Goal: Transaction & Acquisition: Purchase product/service

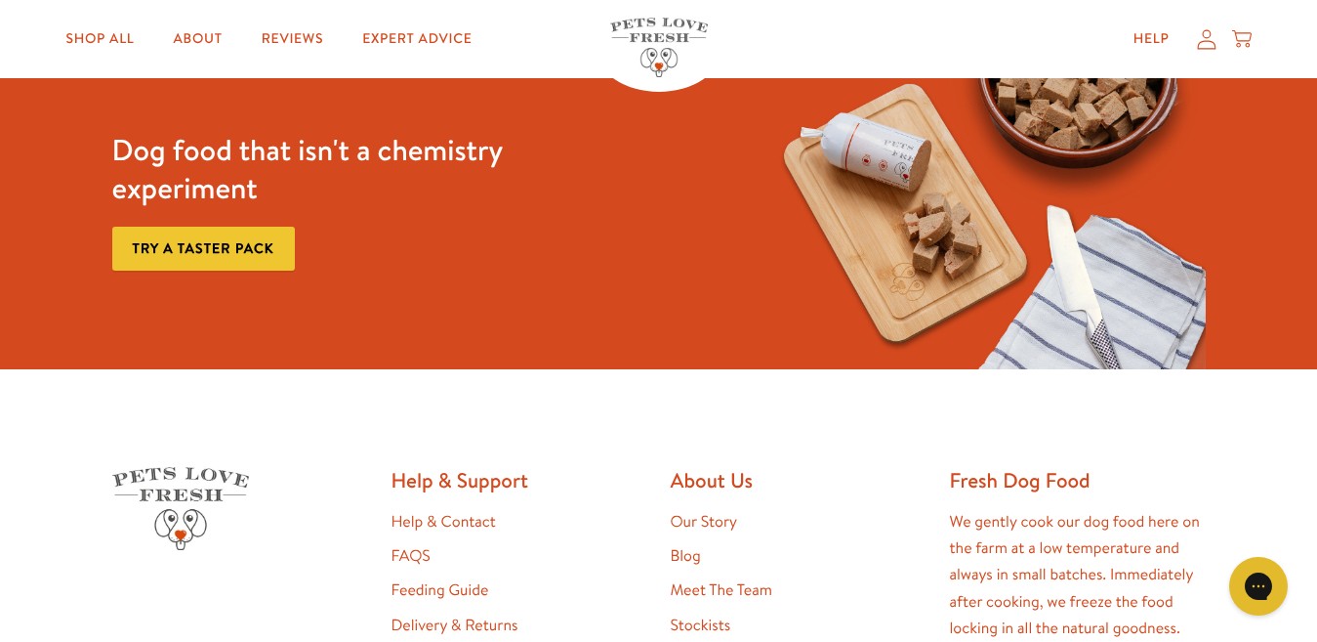
scroll to position [3500, 0]
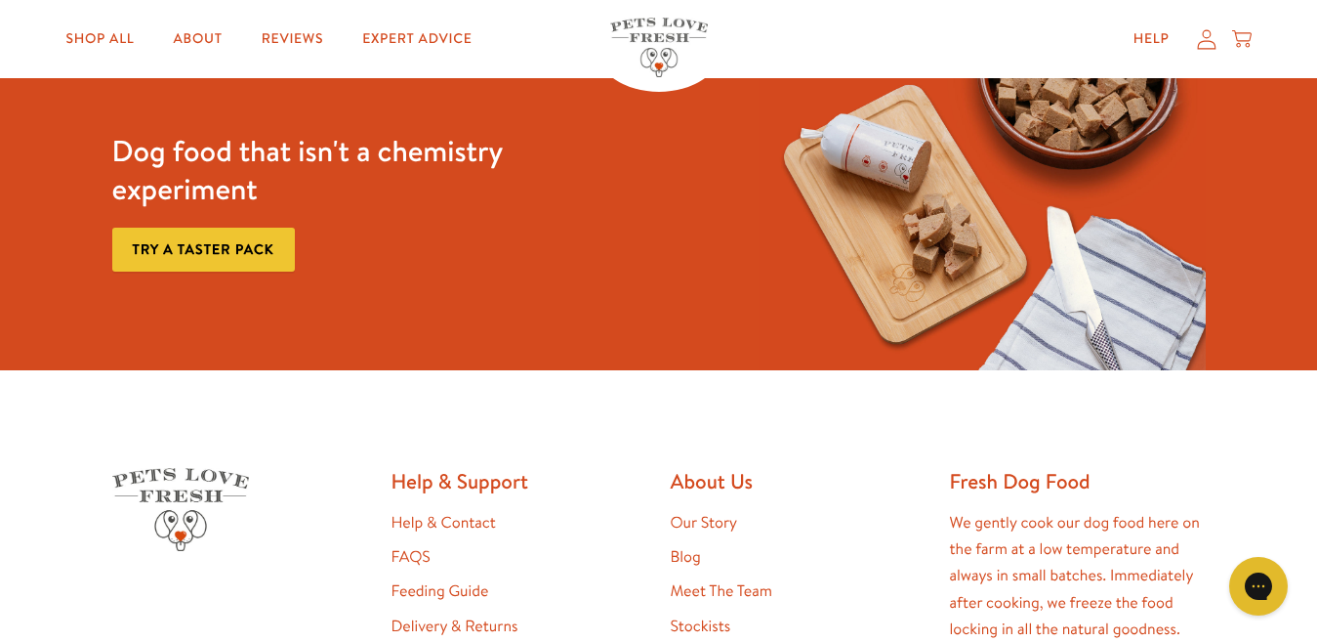
click at [181, 250] on link "Try a taster pack" at bounding box center [203, 250] width 183 height 44
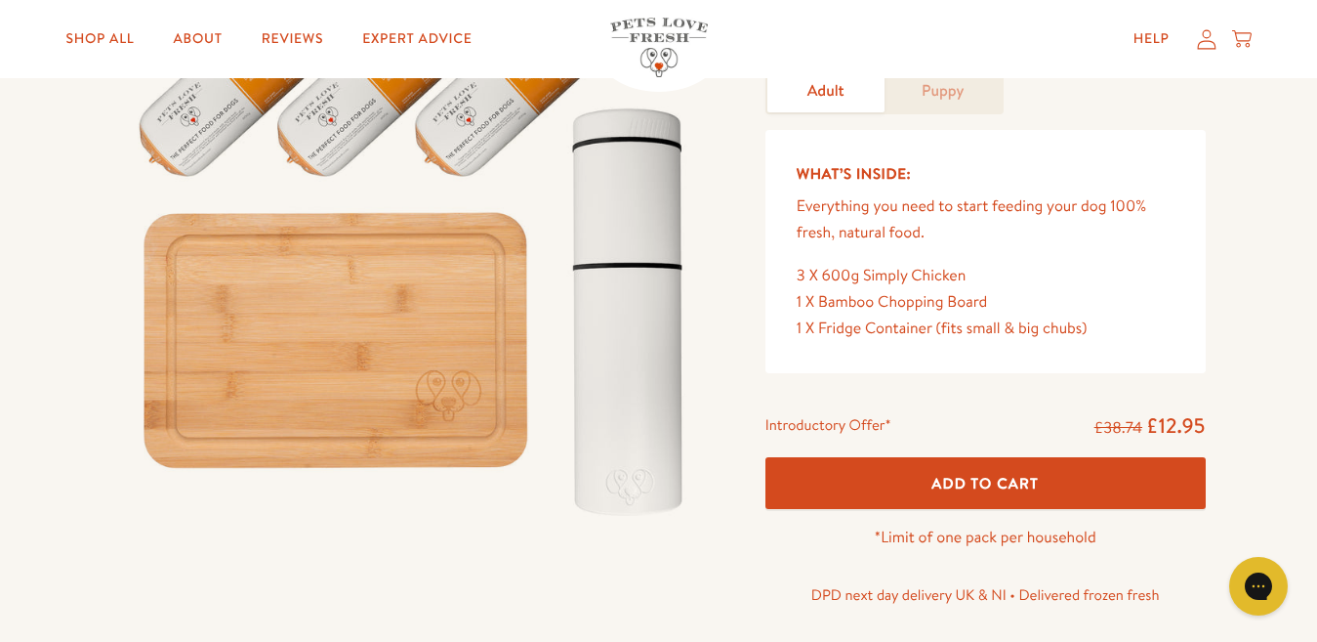
scroll to position [195, 0]
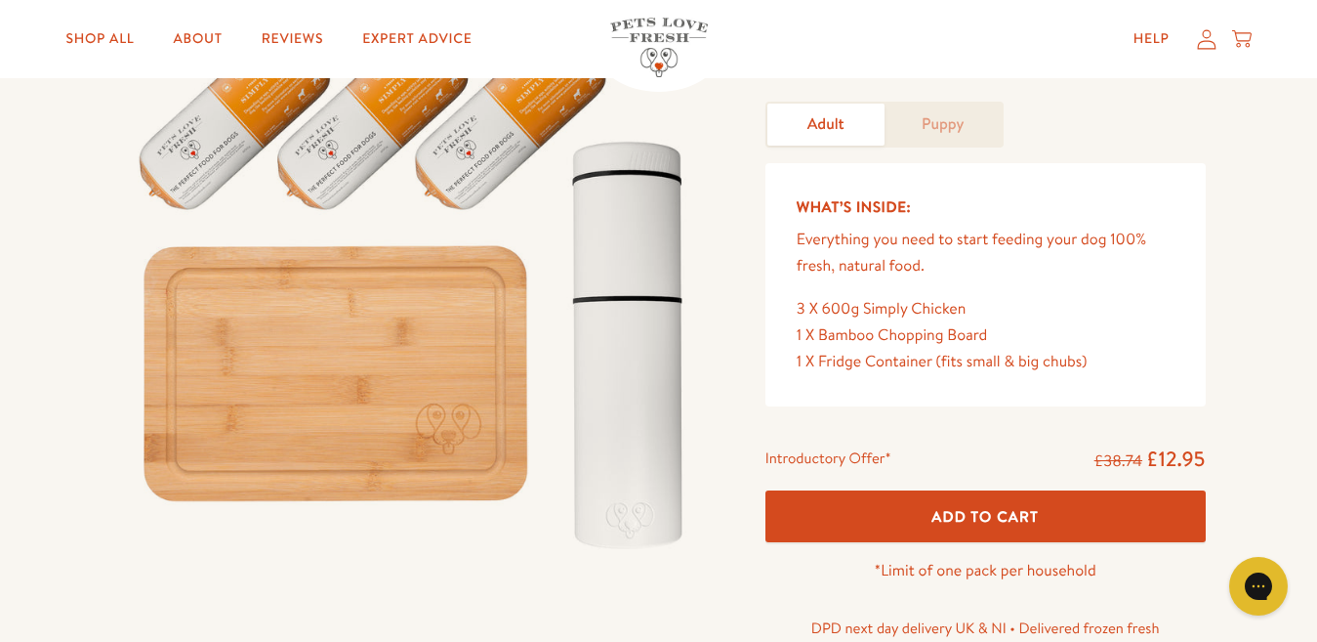
click at [958, 505] on button "Add To Cart" at bounding box center [986, 516] width 440 height 52
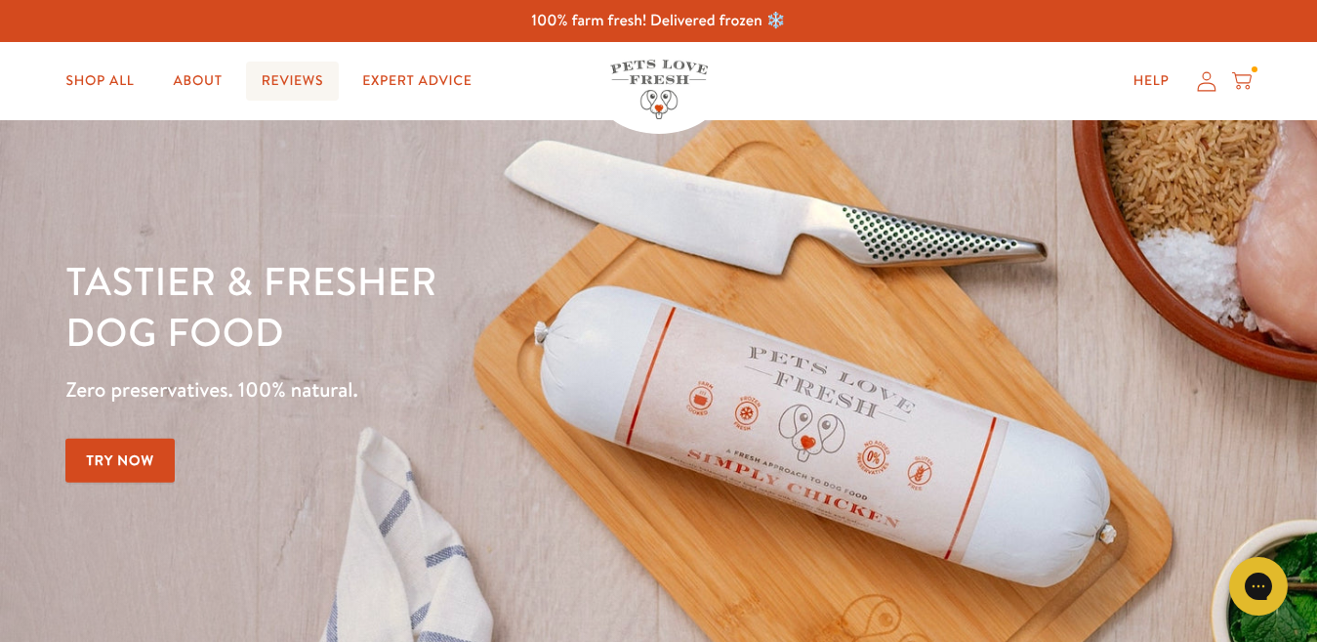
click at [292, 74] on link "Reviews" at bounding box center [292, 81] width 93 height 39
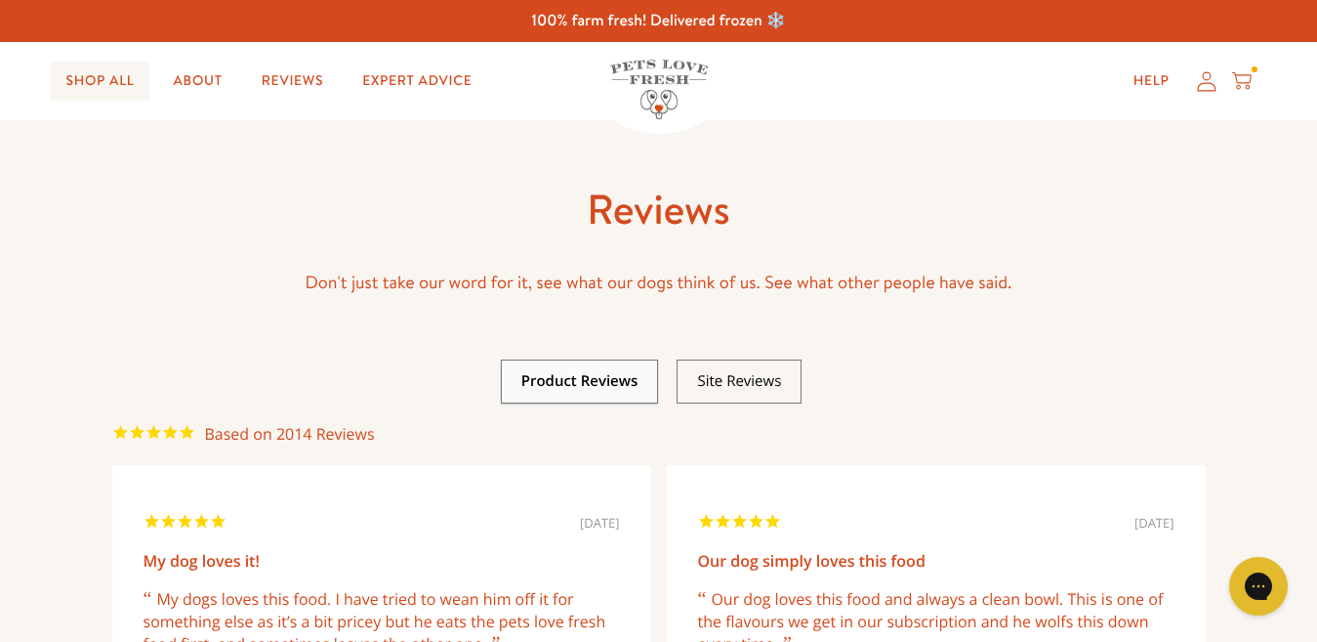
click at [124, 83] on link "Shop All" at bounding box center [100, 81] width 100 height 39
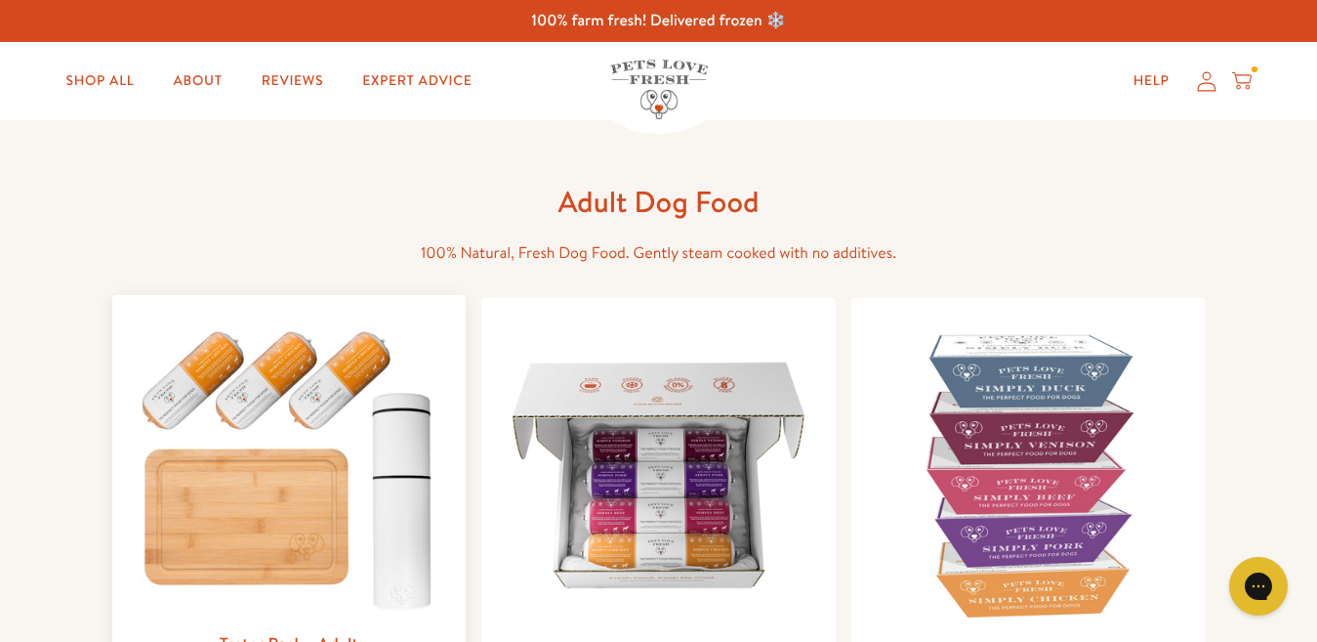
click at [304, 541] on img at bounding box center [289, 466] width 323 height 310
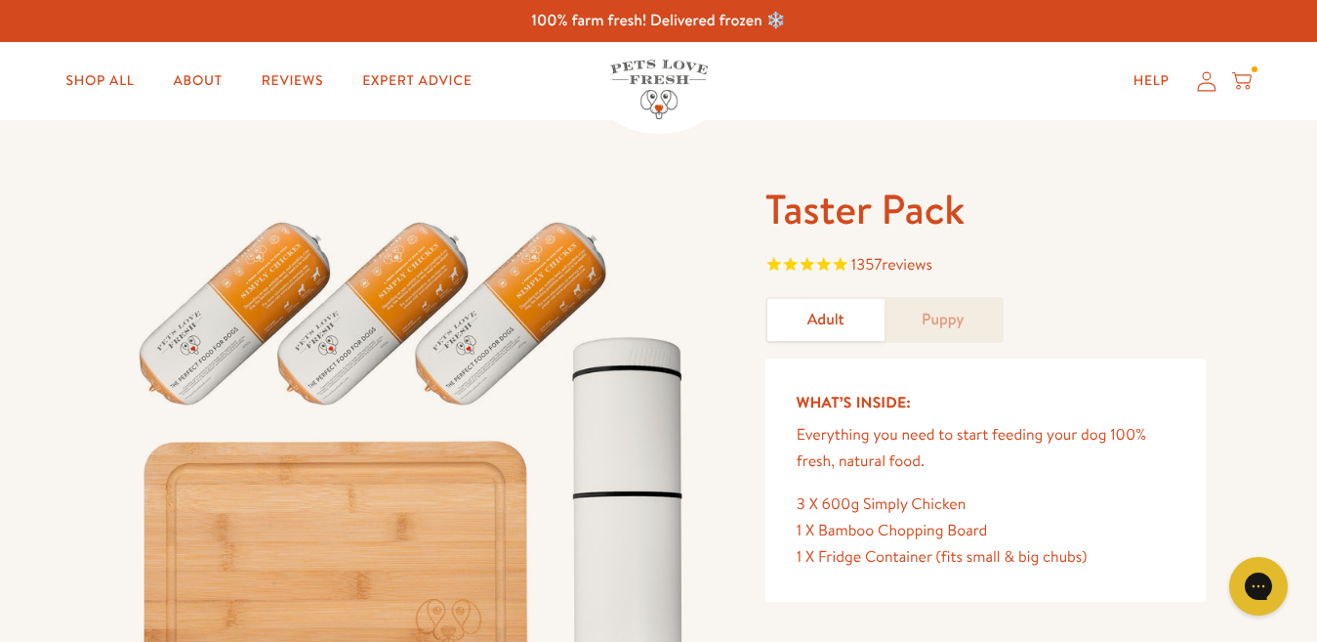
click at [904, 262] on span "reviews" at bounding box center [907, 264] width 51 height 21
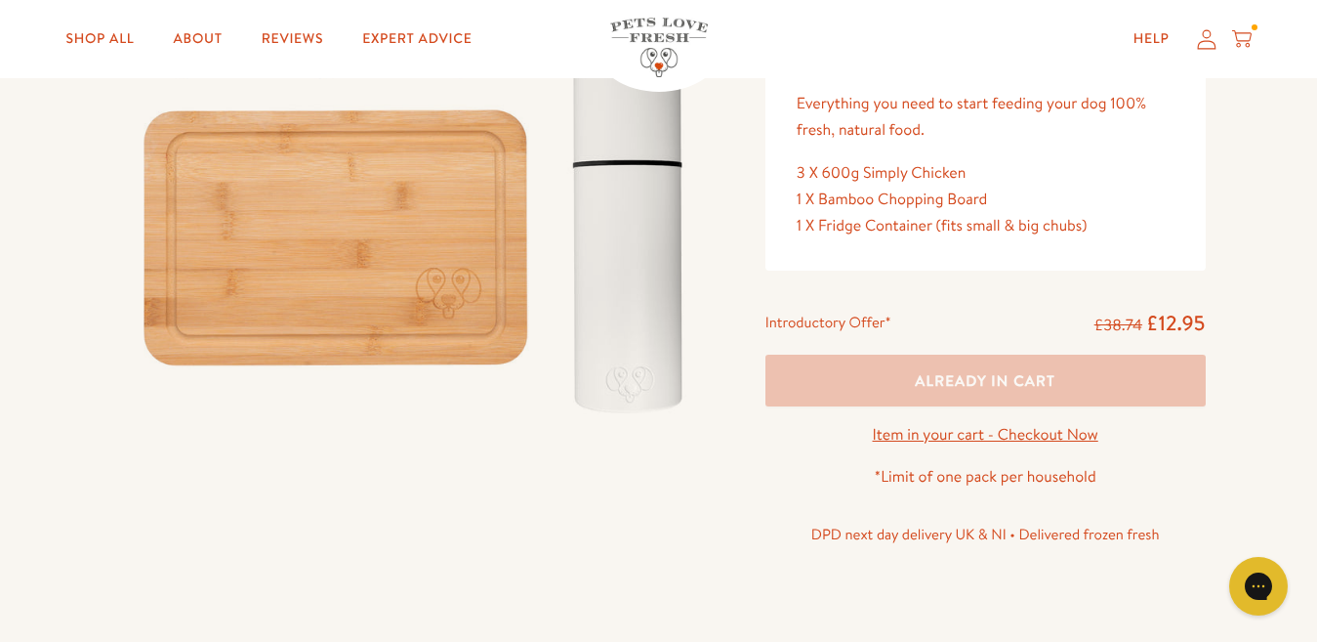
scroll to position [202, 0]
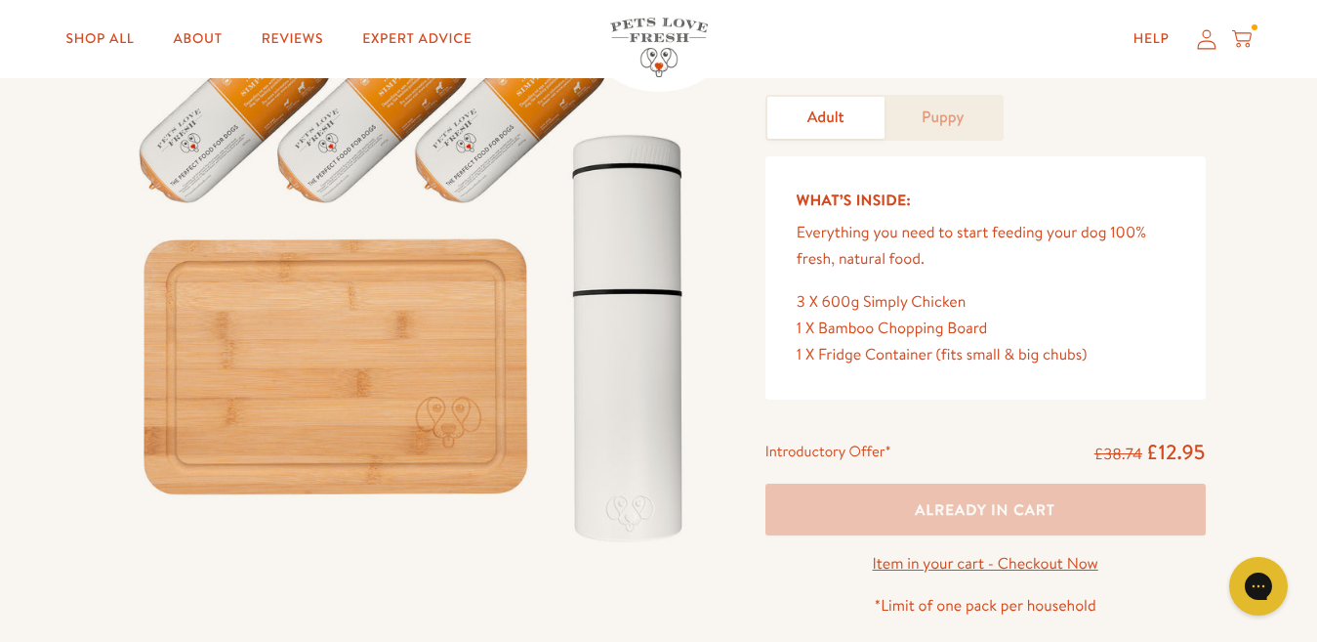
click at [1247, 39] on icon at bounding box center [1242, 38] width 20 height 21
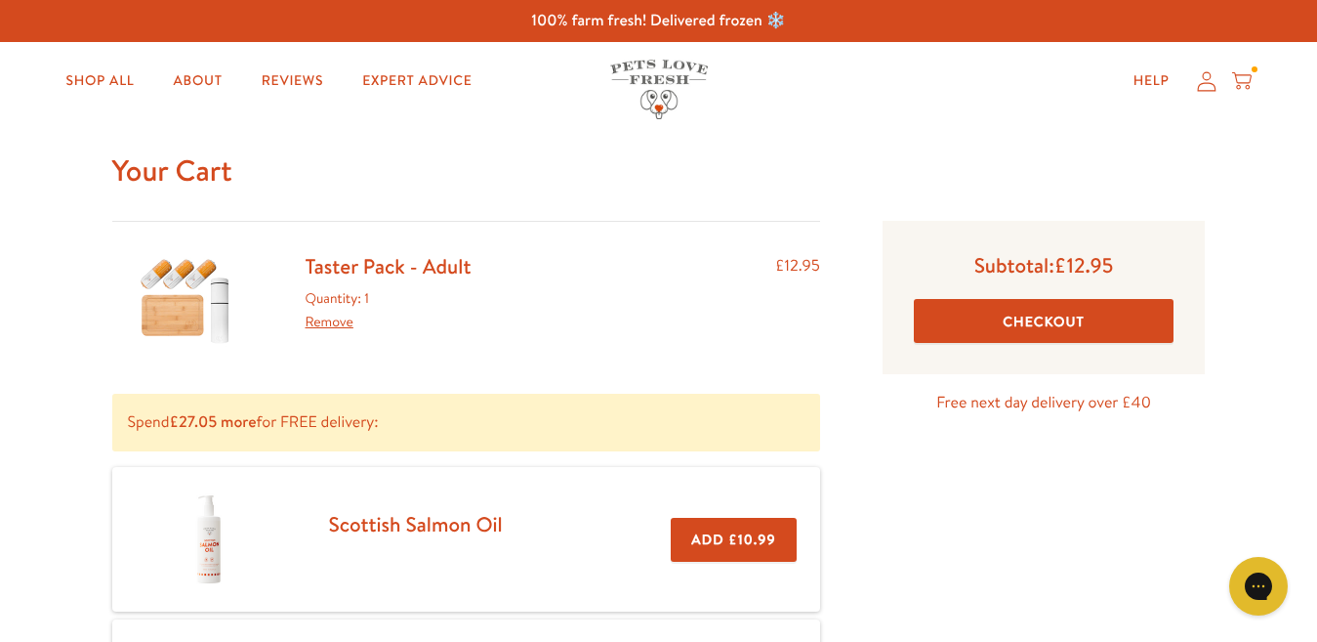
click at [1022, 324] on button "Checkout" at bounding box center [1044, 321] width 261 height 44
